Goal: Task Accomplishment & Management: Use online tool/utility

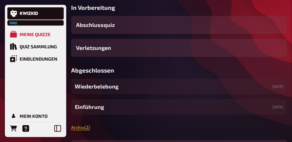
scroll to position [77, 0]
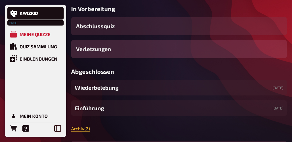
click at [131, 58] on div "Verletzungen" at bounding box center [179, 49] width 216 height 18
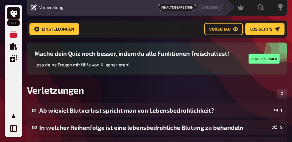
scroll to position [20, 0]
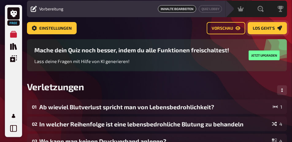
click at [266, 26] on span "Los geht's" at bounding box center [264, 28] width 22 height 4
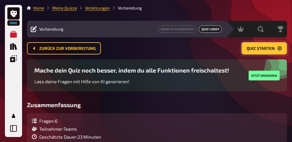
click at [278, 50] on icon "Quiz starten" at bounding box center [280, 49] width 4 height 4
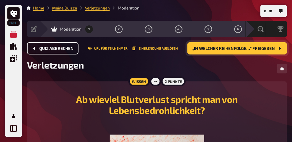
click at [68, 50] on span "Quiz abbrechen" at bounding box center [56, 49] width 34 height 4
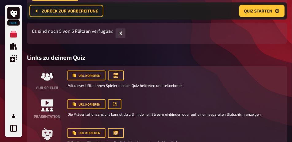
scroll to position [189, 0]
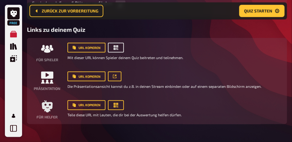
click at [119, 53] on button "button" at bounding box center [116, 48] width 16 height 10
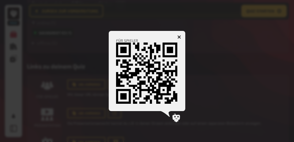
click at [179, 35] on icon "button" at bounding box center [180, 37] width 4 height 4
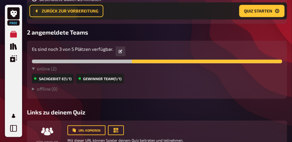
scroll to position [143, 0]
click at [254, 16] on button "Quiz starten" at bounding box center [261, 11] width 45 height 12
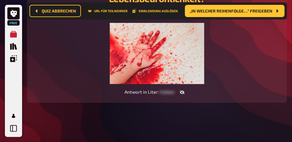
scroll to position [148, 0]
click at [243, 16] on button "„In welcher Reihenfolge…“ freigeben" at bounding box center [235, 11] width 100 height 12
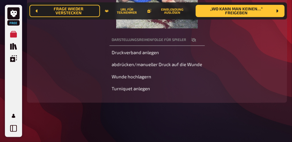
scroll to position [194, 0]
click at [247, 13] on span "„Wo kann man keinen…“ freigeben" at bounding box center [237, 11] width 72 height 8
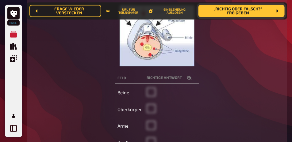
scroll to position [117, 0]
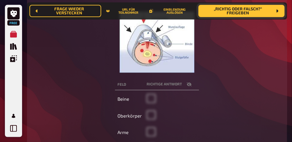
click at [249, 16] on button "„Richtig oder falsch?“ freigeben" at bounding box center [241, 11] width 86 height 12
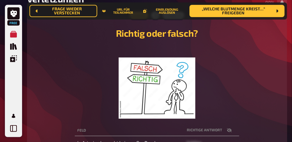
scroll to position [71, 0]
click at [243, 13] on span "„Welche Blutmenge kreist…“ freigeben" at bounding box center [233, 11] width 78 height 8
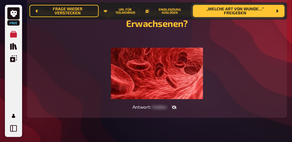
scroll to position [107, 0]
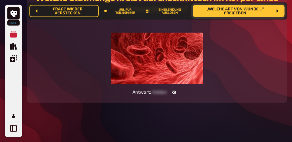
click at [253, 12] on span "„Welche Art von Wunde…“ freigeben" at bounding box center [235, 11] width 75 height 8
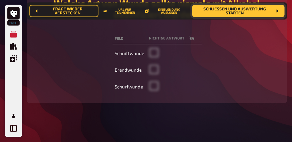
scroll to position [107, 0]
click at [243, 14] on span "Schließen und Auswertung starten" at bounding box center [234, 11] width 75 height 8
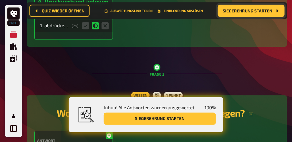
scroll to position [419, 0]
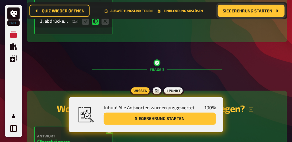
drag, startPoint x: 158, startPoint y: 65, endPoint x: 143, endPoint y: 53, distance: 18.8
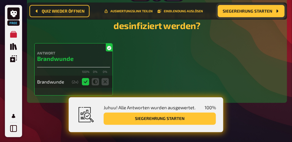
scroll to position [1252, 0]
click at [246, 14] on button "Siegerehrung starten" at bounding box center [251, 11] width 67 height 12
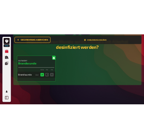
scroll to position [75, 0]
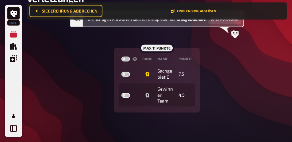
click at [127, 62] on label at bounding box center [125, 59] width 9 height 5
click at [121, 57] on input "checkbox" at bounding box center [121, 56] width 0 height 0
checkbox input "true"
